Goal: Information Seeking & Learning: Learn about a topic

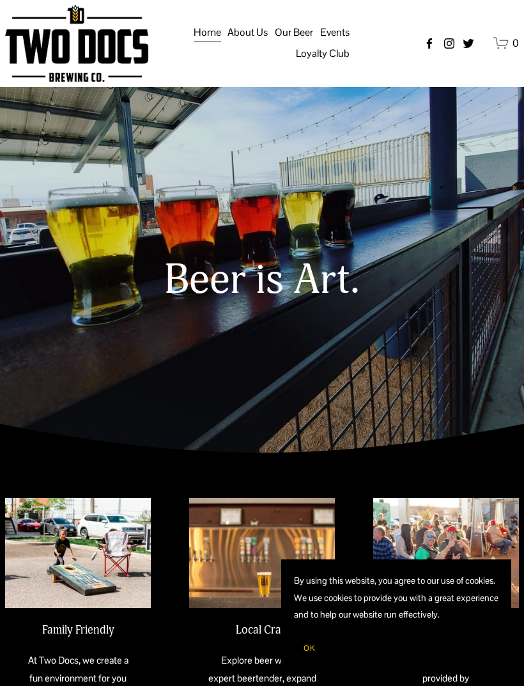
click at [311, 652] on span "OK" at bounding box center [310, 648] width 12 height 10
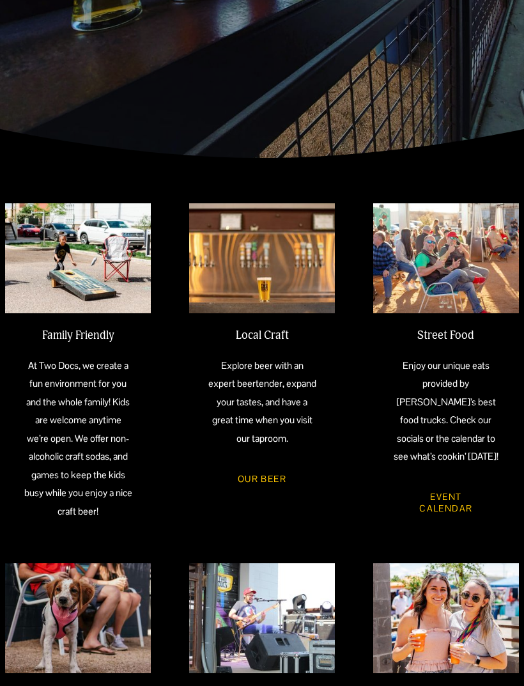
scroll to position [295, 0]
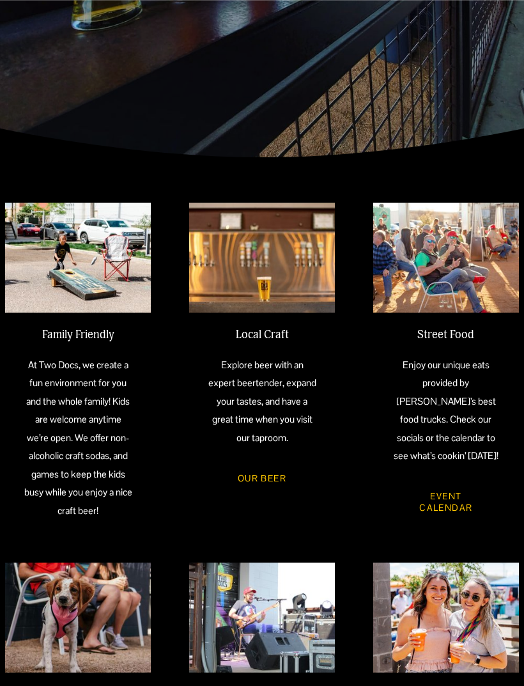
click at [454, 525] on link "Event Calendar" at bounding box center [445, 502] width 109 height 45
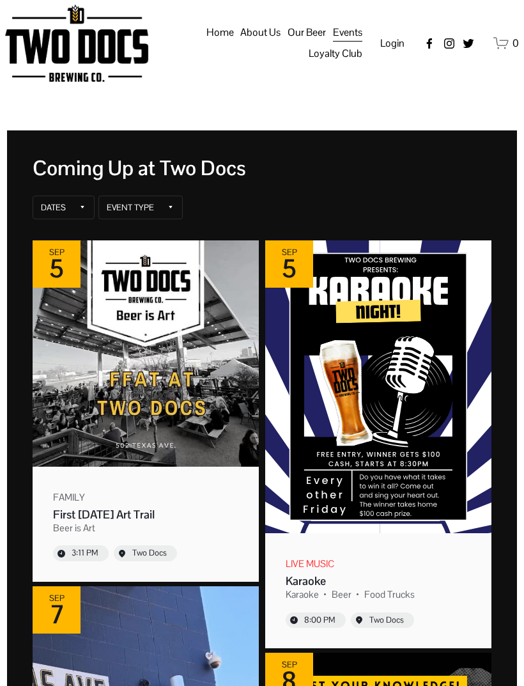
click at [58, 205] on div "Dates" at bounding box center [53, 208] width 25 height 10
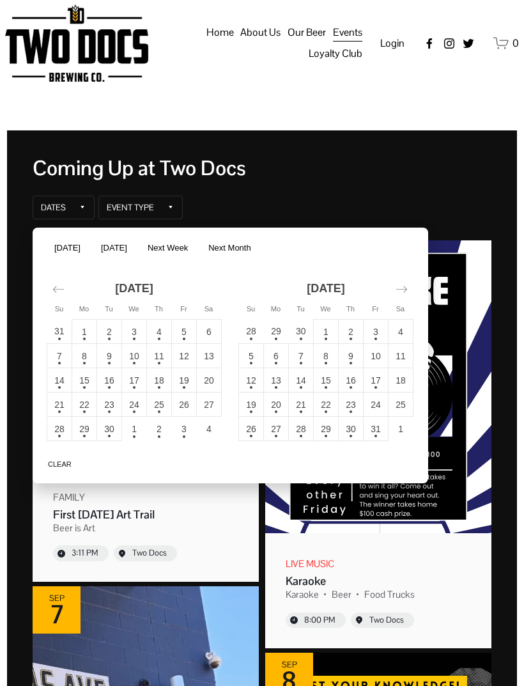
click at [311, 192] on div "Coming Up at Two Docs Dates Event Type Venue" at bounding box center [262, 188] width 459 height 65
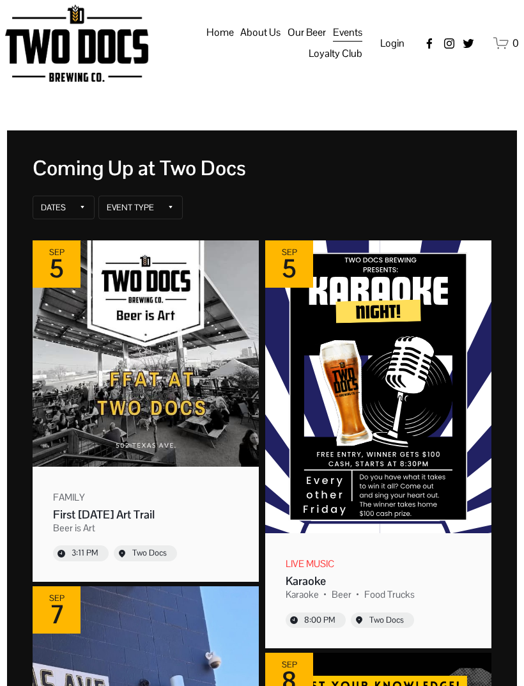
click at [72, 206] on div "Dates" at bounding box center [64, 208] width 62 height 24
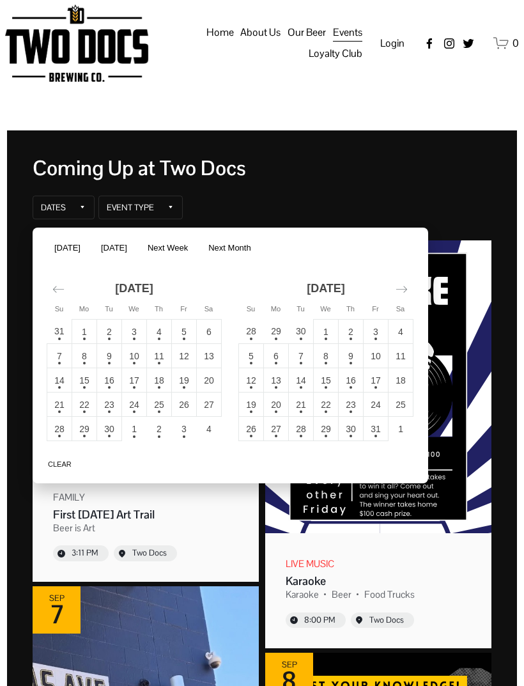
click at [159, 331] on td "4" at bounding box center [159, 332] width 25 height 24
click at [406, 466] on button "Apply" at bounding box center [398, 463] width 38 height 15
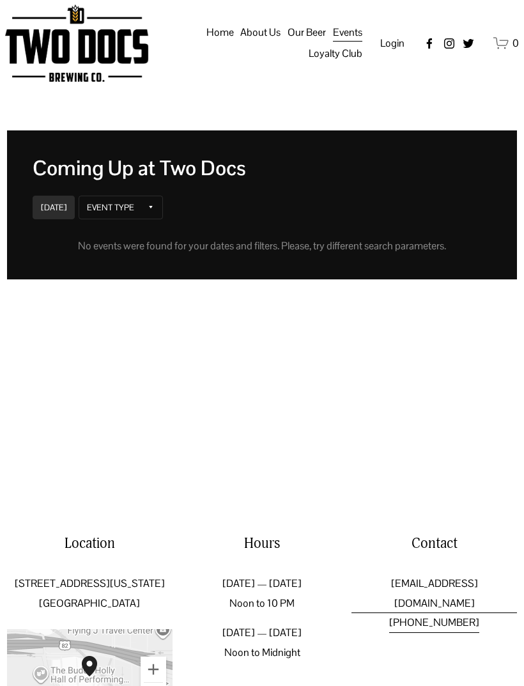
click at [0, 0] on img at bounding box center [0, 0] width 0 height 0
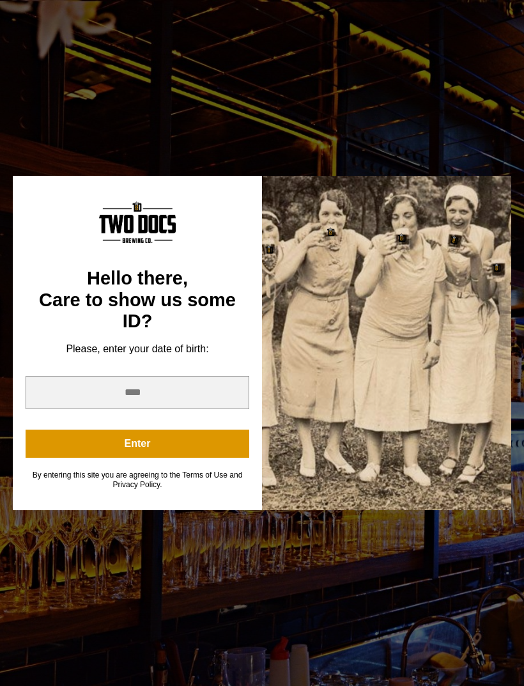
scroll to position [347, 0]
click at [209, 409] on input "year" at bounding box center [138, 392] width 224 height 33
type input "****"
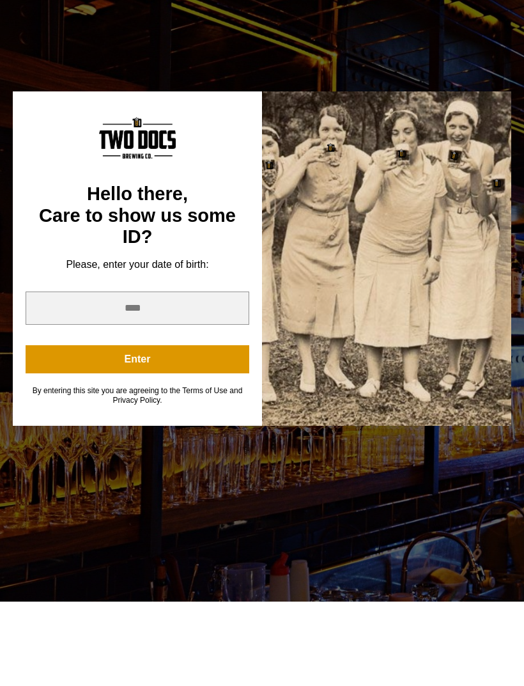
click at [222, 429] on button "Enter" at bounding box center [138, 443] width 224 height 28
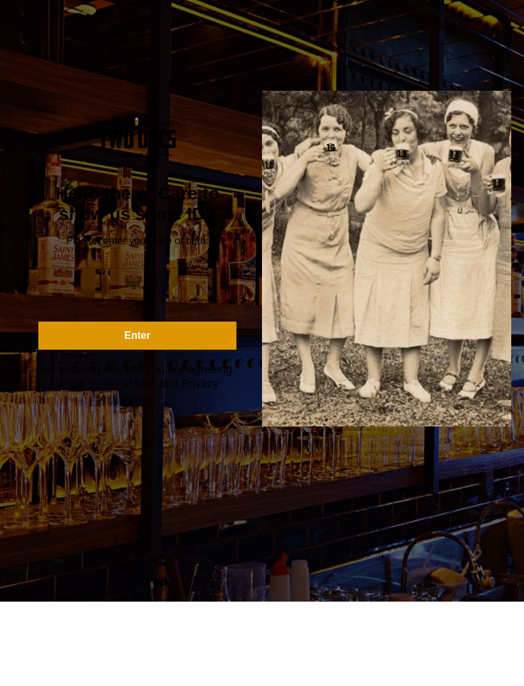
scroll to position [431, 0]
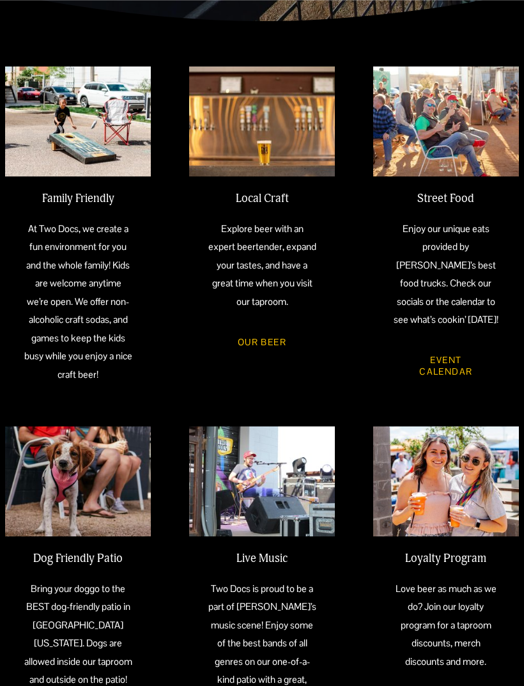
click at [272, 358] on link "Our Beer" at bounding box center [262, 341] width 84 height 33
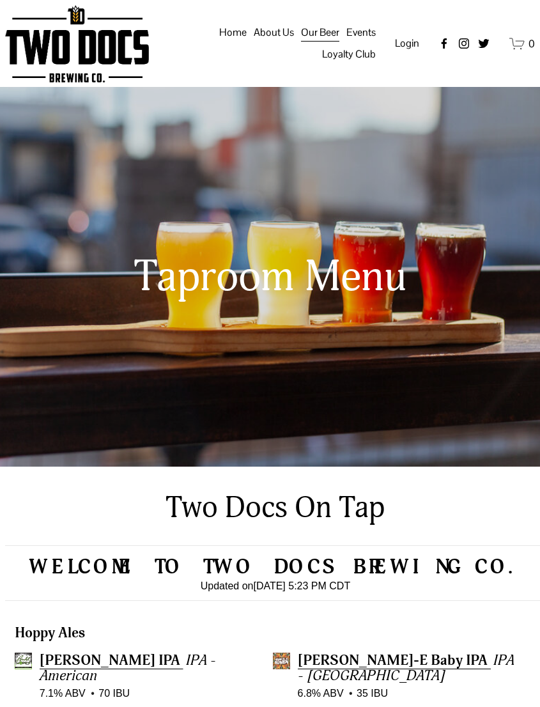
click at [0, 0] on div at bounding box center [0, 0] width 0 height 0
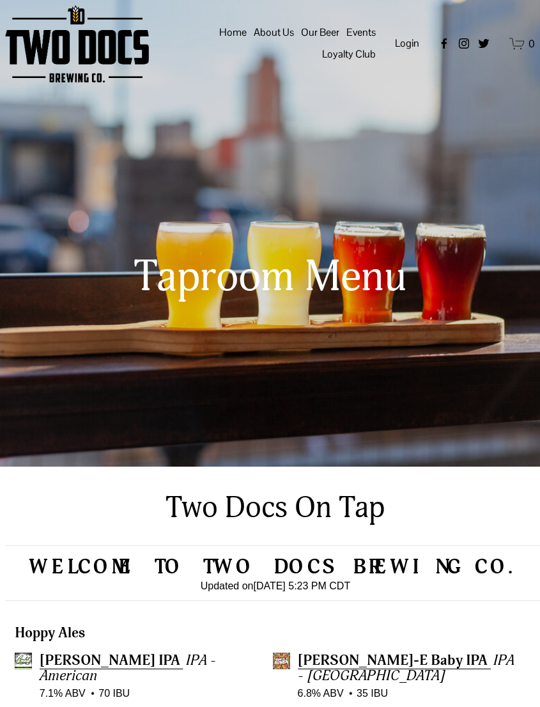
click at [338, 234] on link "Folder: About Us" at bounding box center [270, 233] width 164 height 33
click at [289, 323] on span "Back" at bounding box center [288, 328] width 69 height 33
click at [325, 373] on link "Folder: Events" at bounding box center [269, 362] width 130 height 33
click at [330, 373] on link "Calendar" at bounding box center [270, 367] width 123 height 33
